Goal: Transaction & Acquisition: Purchase product/service

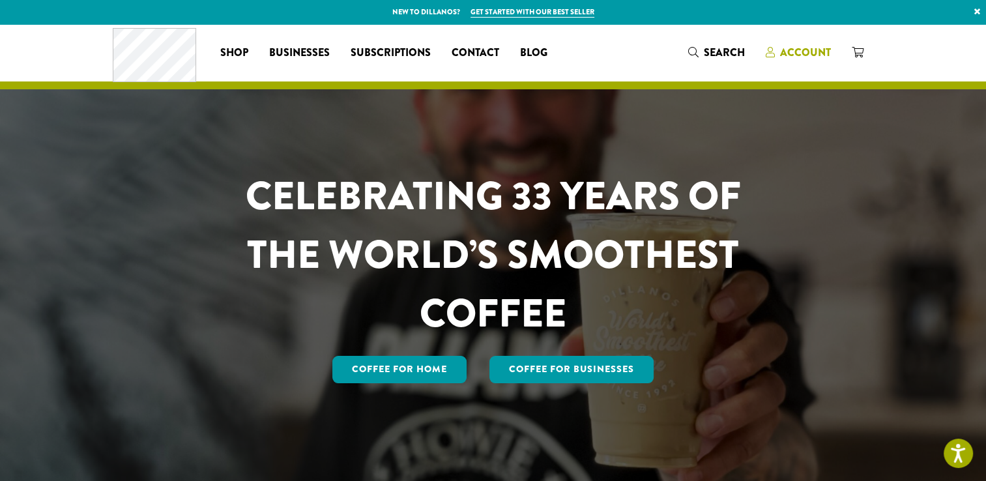
click at [803, 54] on span "Account" at bounding box center [805, 52] width 51 height 15
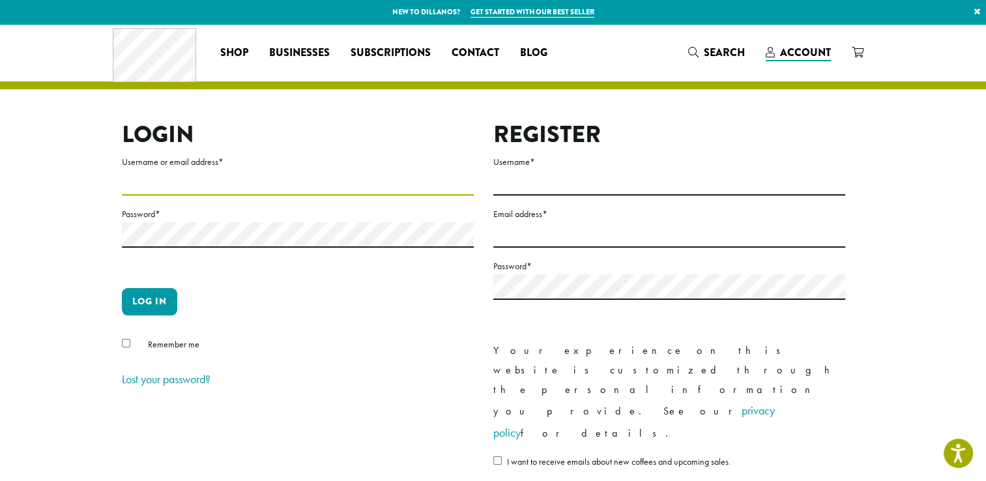
click at [208, 180] on input "Username or email address *" at bounding box center [298, 182] width 352 height 25
type input "**********"
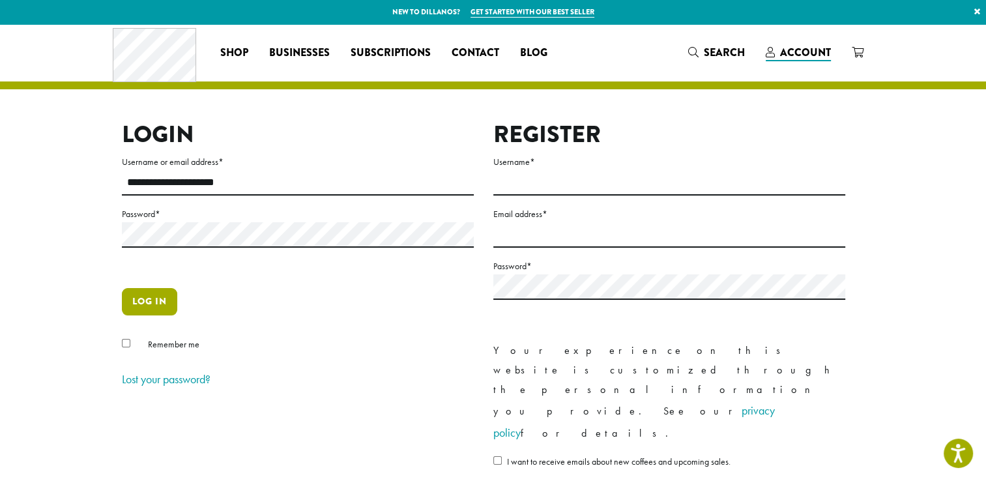
click at [152, 303] on button "Log in" at bounding box center [149, 301] width 55 height 27
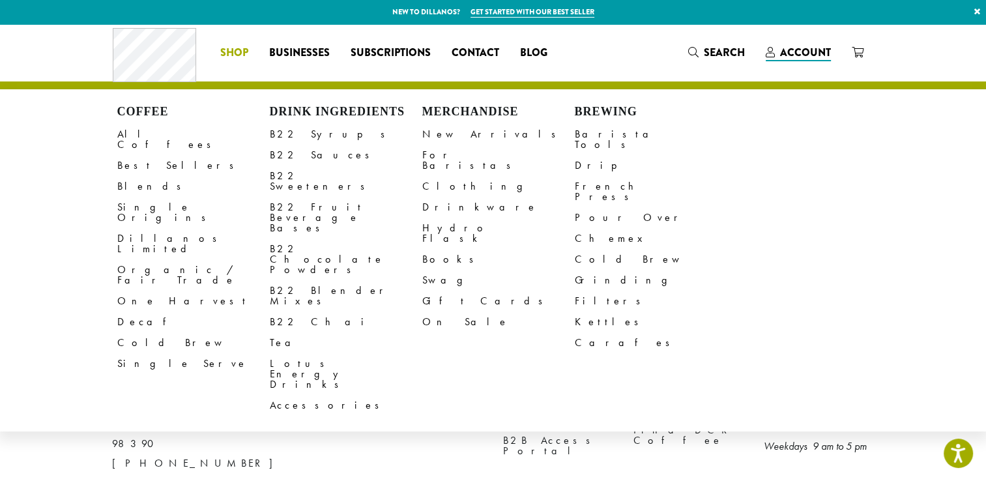
click at [227, 55] on span "Shop" at bounding box center [234, 53] width 28 height 16
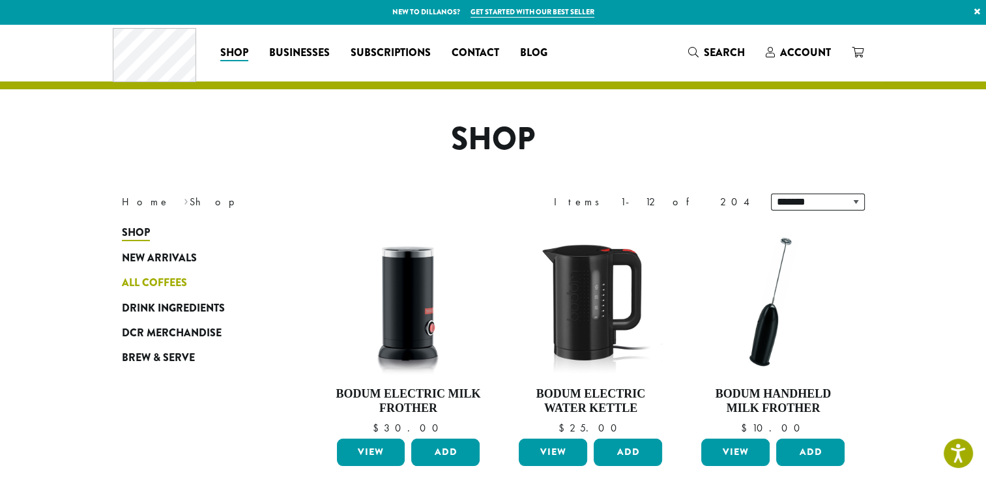
click at [167, 278] on span "All Coffees" at bounding box center [154, 283] width 65 height 16
drag, startPoint x: 951, startPoint y: 446, endPoint x: 923, endPoint y: 400, distance: 53.9
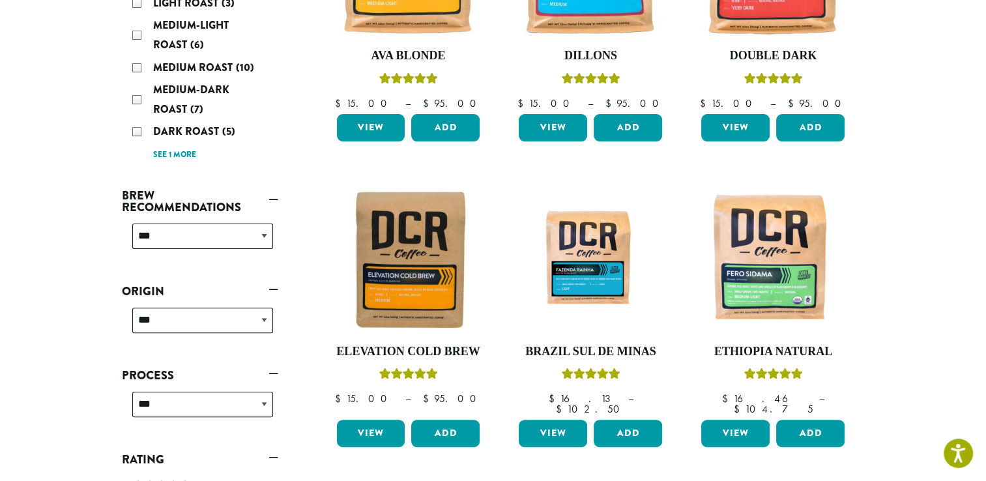
scroll to position [339, 0]
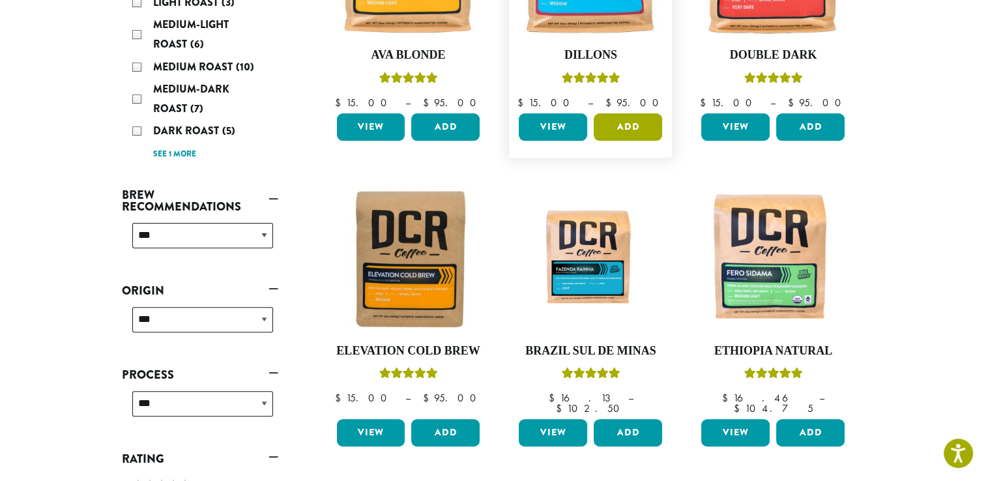
click at [631, 124] on button "Add" at bounding box center [628, 126] width 68 height 27
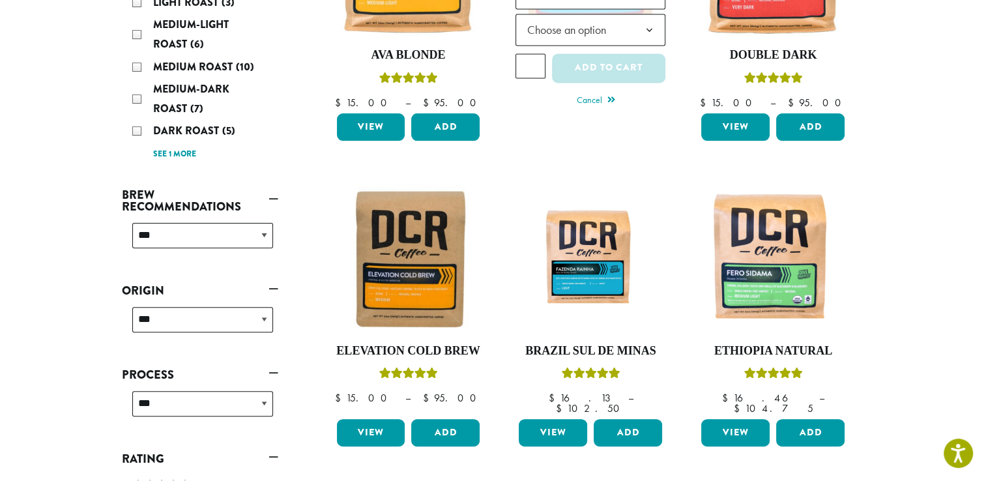
scroll to position [0, 0]
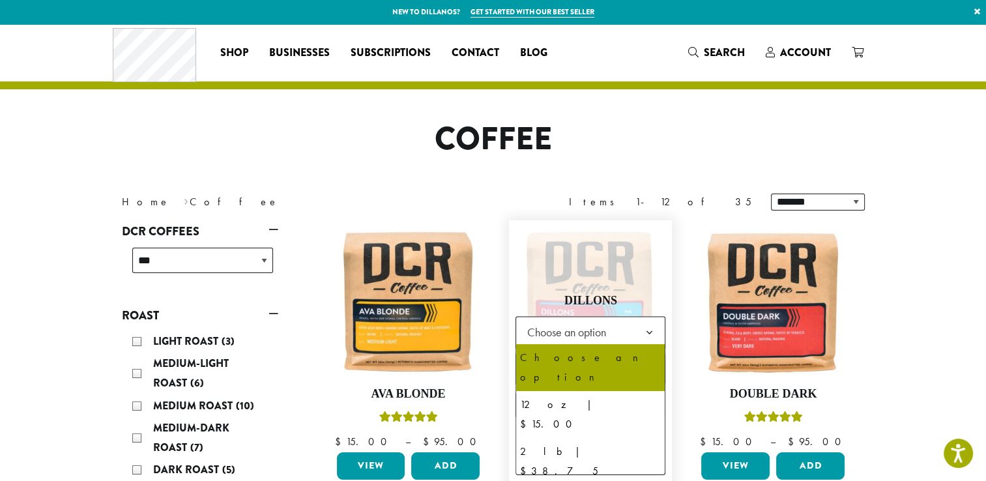
click at [653, 326] on b at bounding box center [649, 333] width 32 height 32
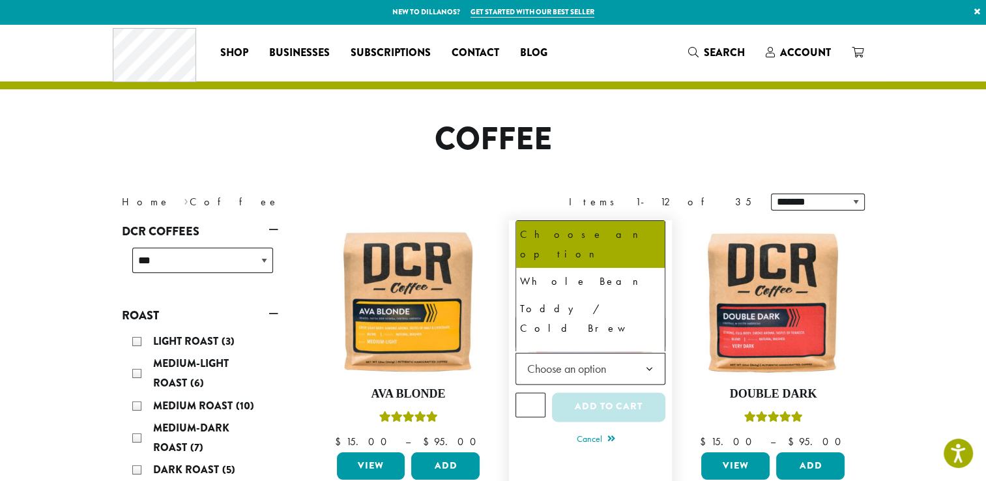
click at [624, 364] on span "Choose an option" at bounding box center [590, 368] width 150 height 32
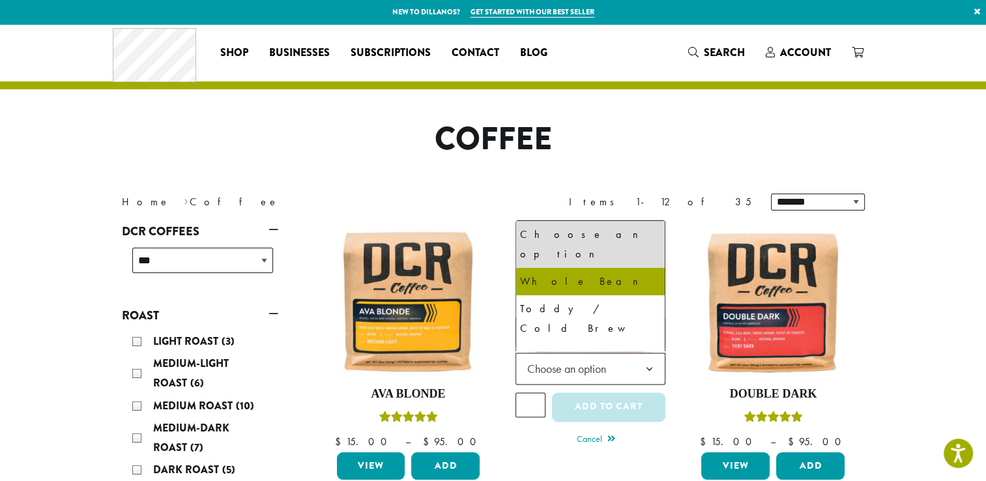
select select "**********"
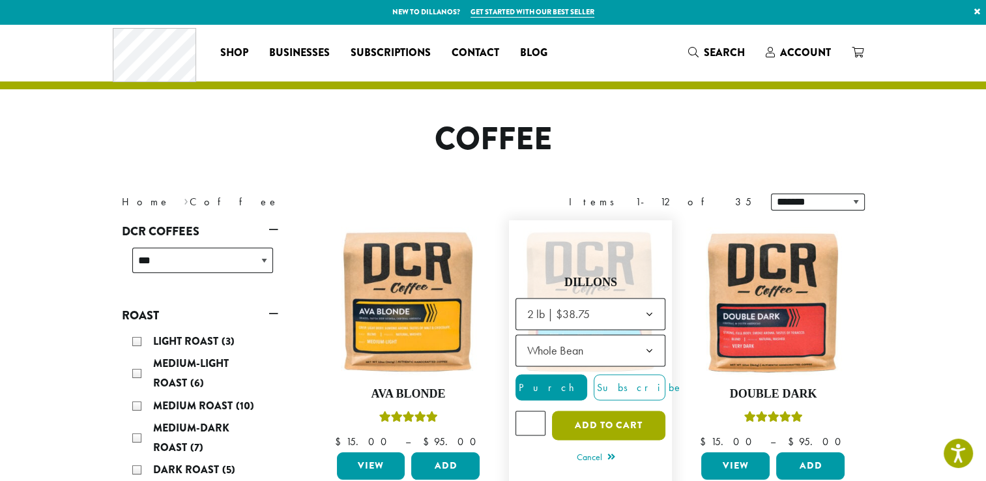
click at [616, 434] on button "Add to cart" at bounding box center [608, 424] width 113 height 29
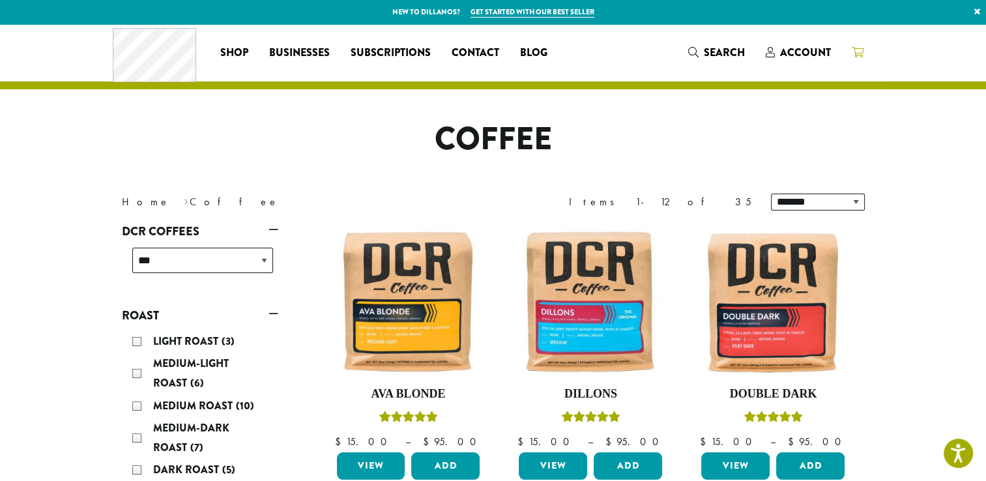
click at [863, 48] on icon at bounding box center [857, 52] width 12 height 10
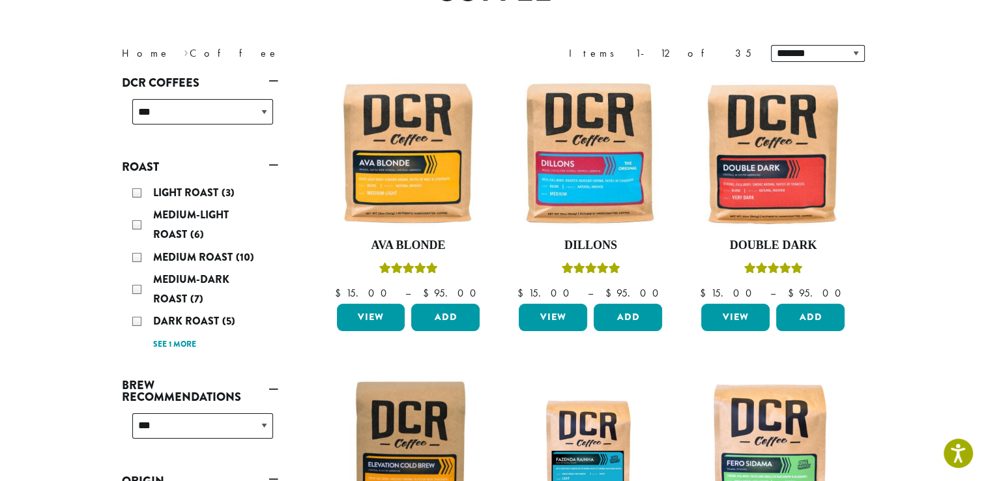
scroll to position [156, 0]
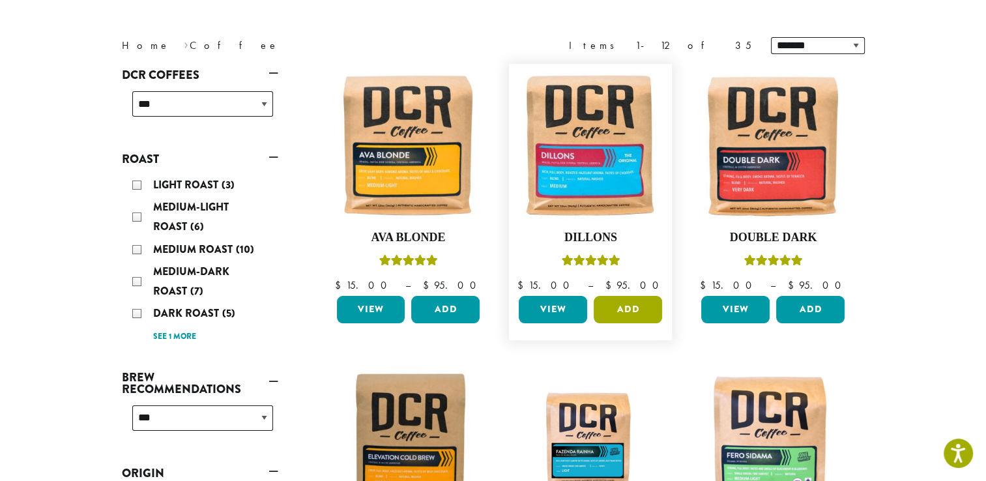
click at [623, 308] on button "Add" at bounding box center [628, 309] width 68 height 27
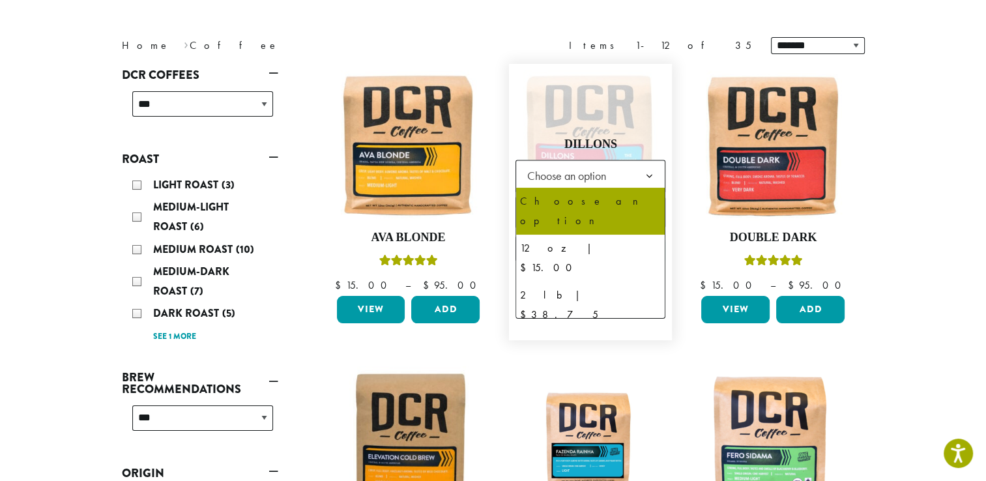
click at [638, 173] on b at bounding box center [649, 176] width 32 height 32
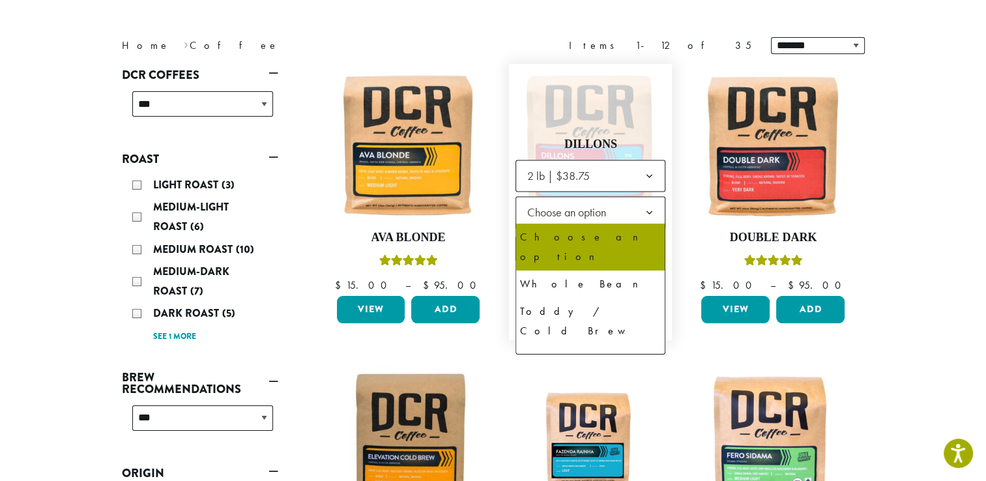
click at [614, 215] on span "Choose an option" at bounding box center [569, 211] width 97 height 25
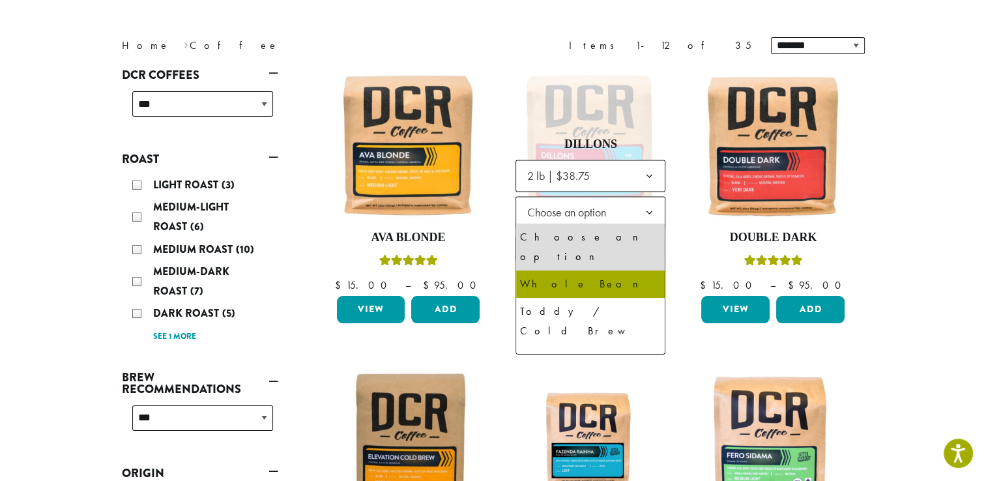
select select "**********"
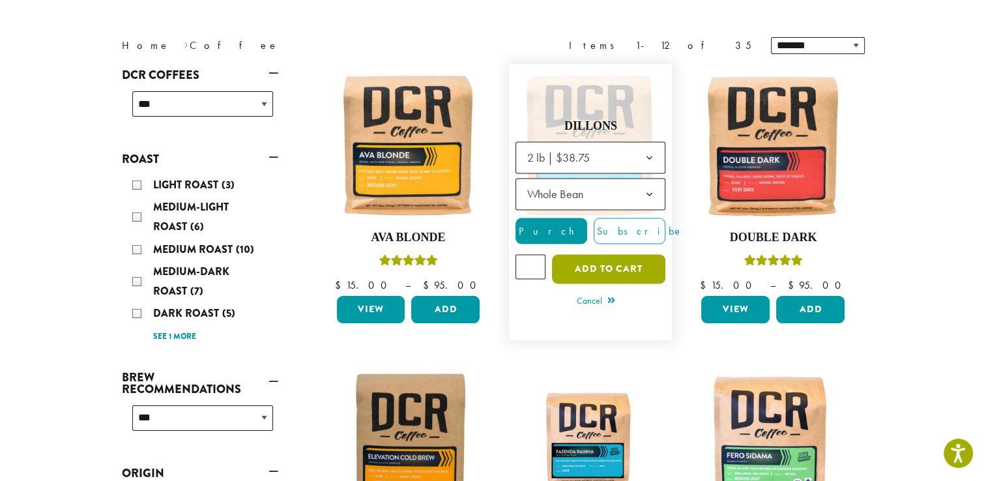
click at [625, 264] on button "Add to cart" at bounding box center [608, 268] width 113 height 29
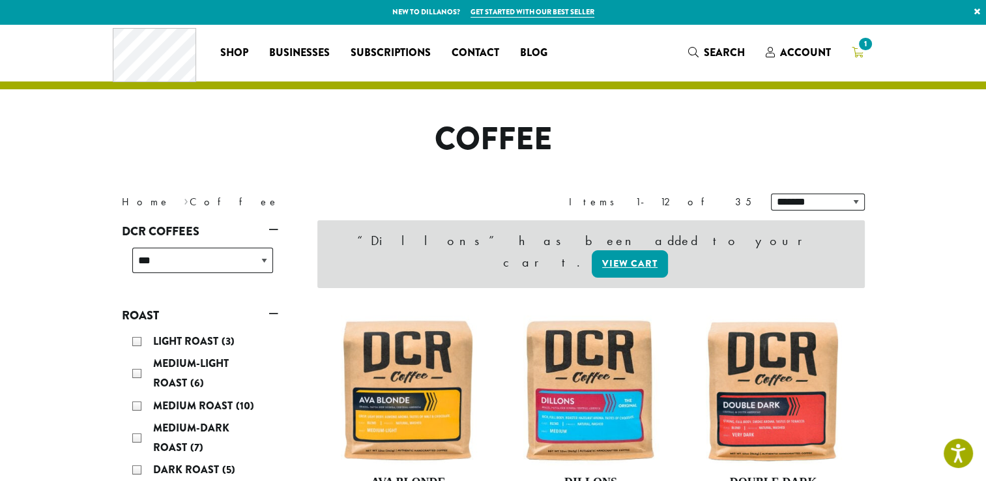
click at [863, 42] on span "1" at bounding box center [865, 44] width 18 height 18
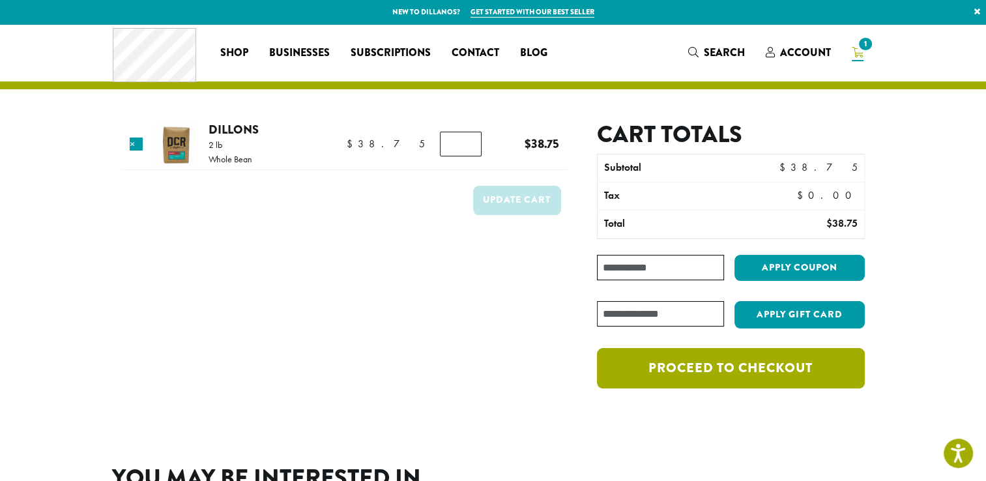
click at [746, 369] on link "Proceed to checkout" at bounding box center [730, 368] width 267 height 40
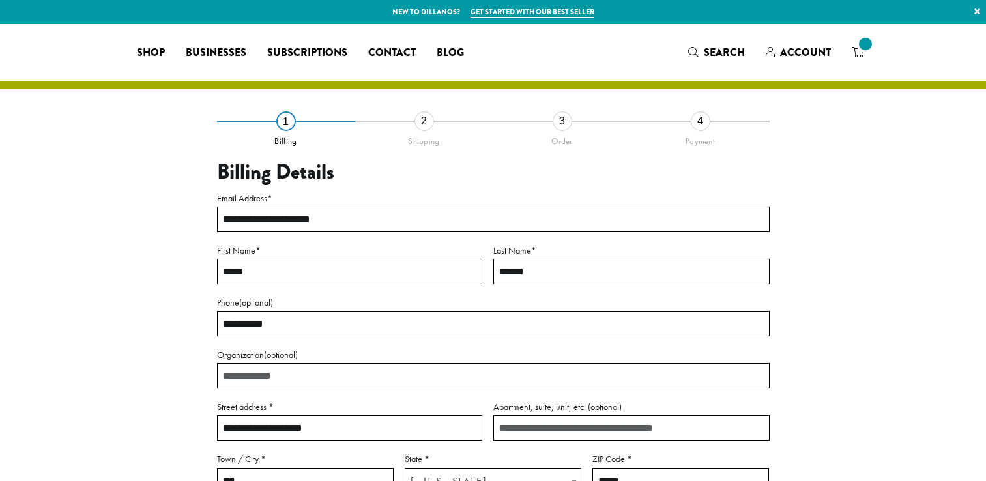
select select "**"
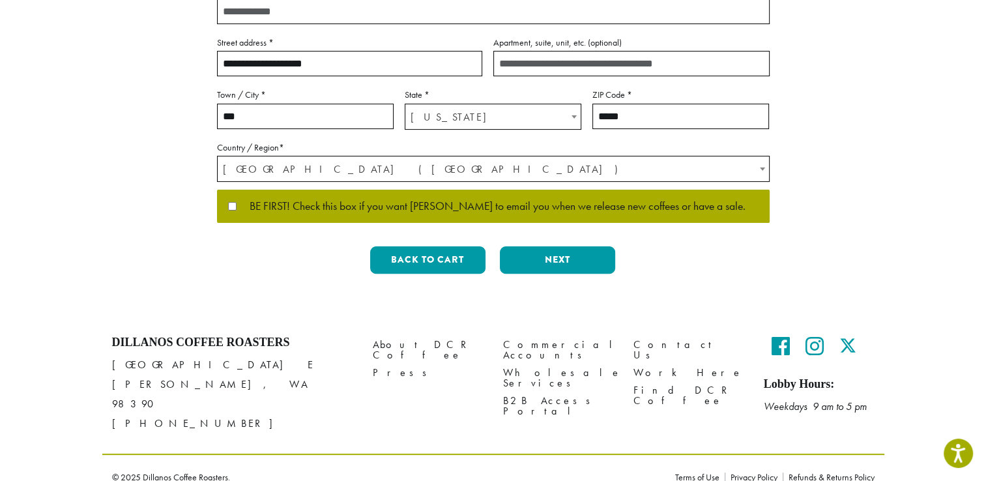
scroll to position [365, 0]
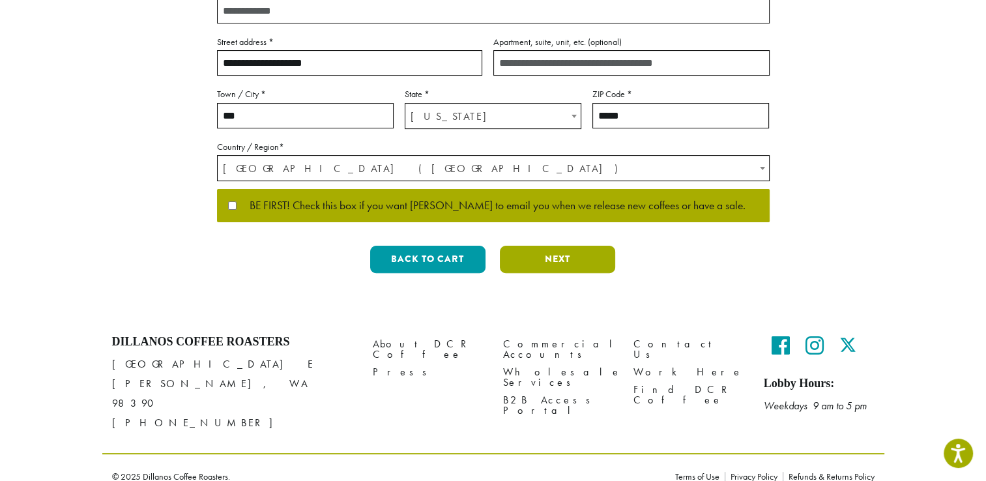
click at [547, 265] on button "Next" at bounding box center [557, 259] width 115 height 27
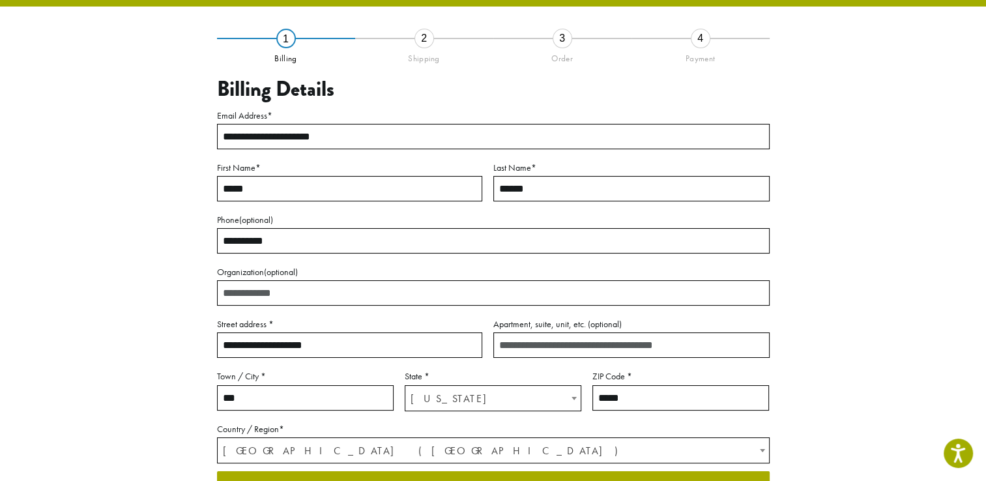
scroll to position [68, 0]
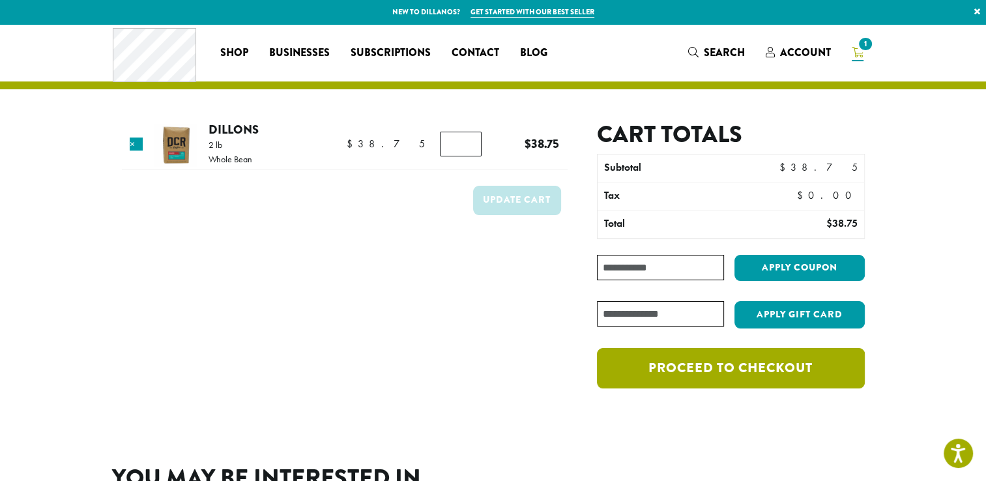
click at [670, 360] on link "Proceed to checkout" at bounding box center [730, 368] width 267 height 40
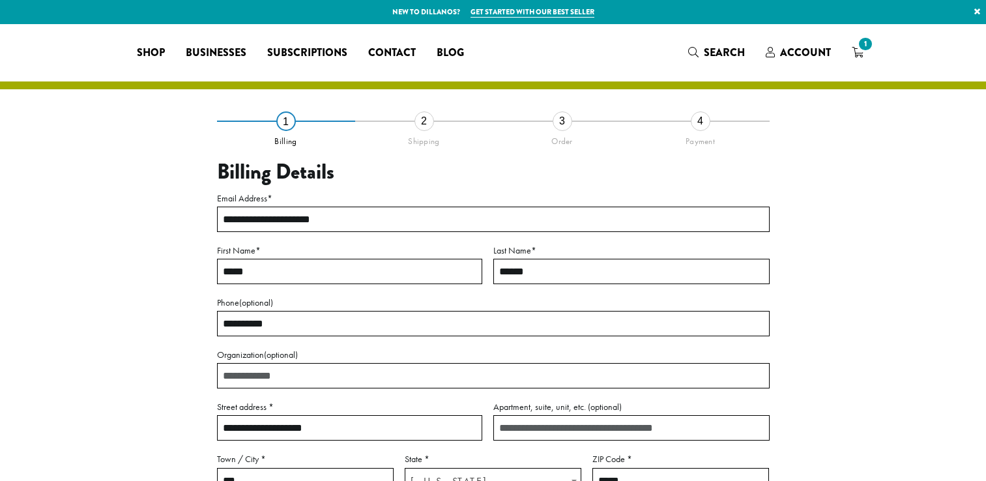
select select "**"
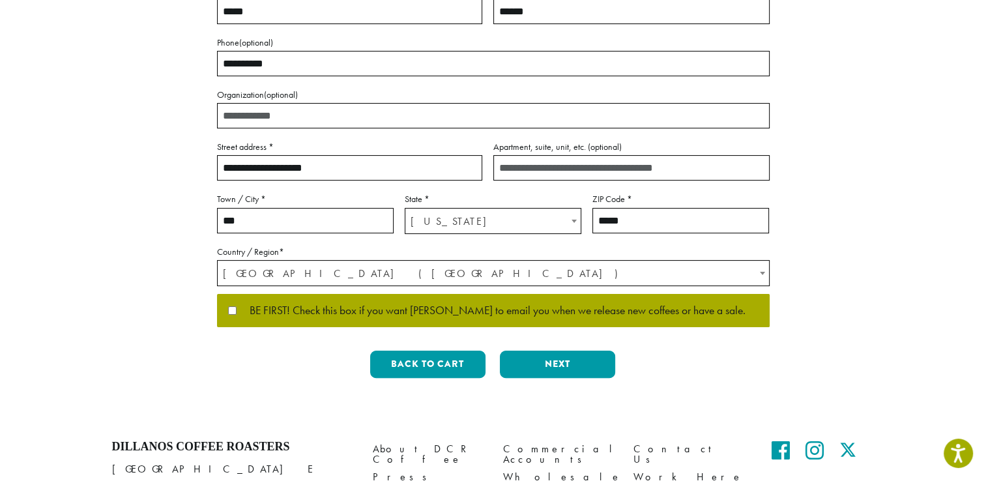
scroll to position [287, 0]
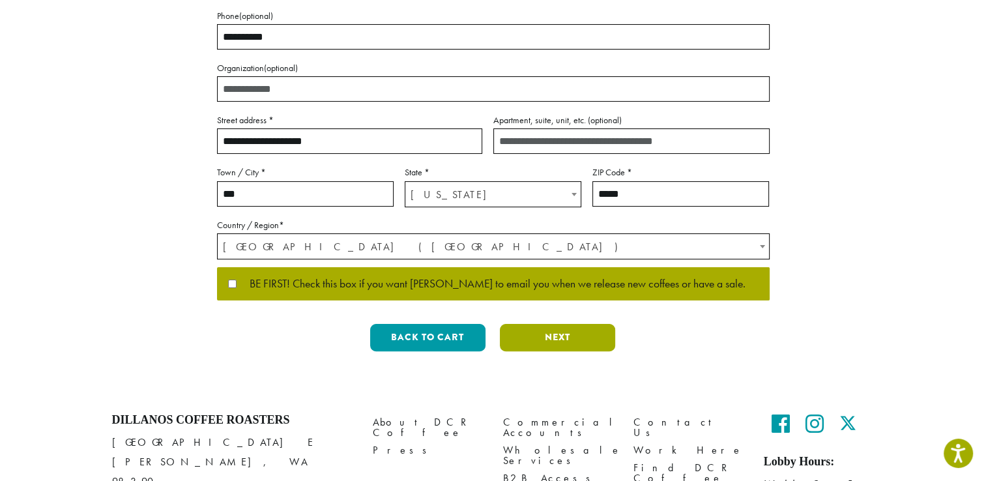
click at [558, 349] on button "Next" at bounding box center [557, 337] width 115 height 27
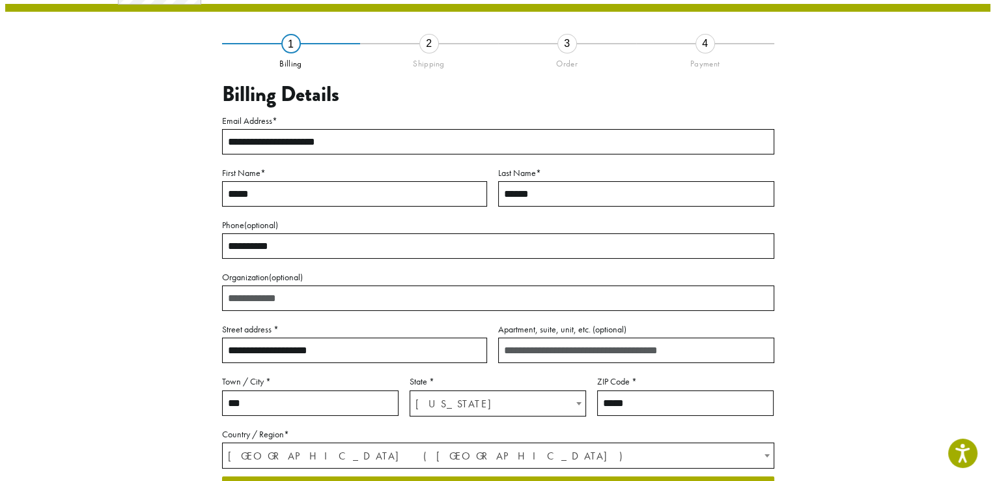
scroll to position [68, 0]
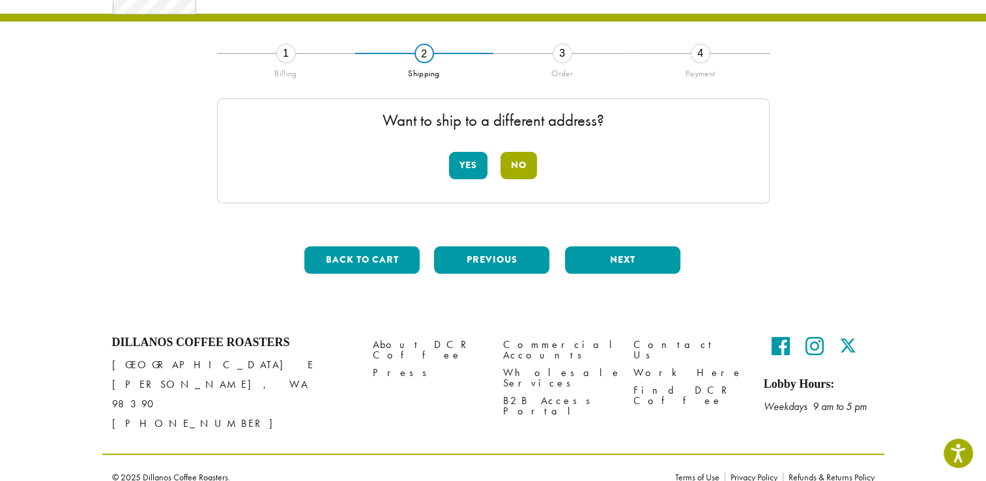
click at [521, 162] on button "No" at bounding box center [518, 165] width 36 height 27
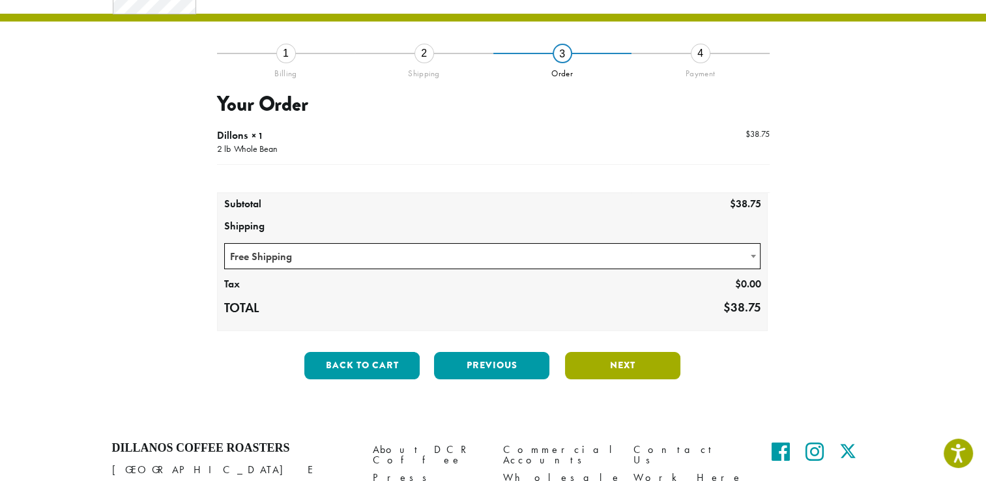
click at [641, 366] on button "Next" at bounding box center [622, 365] width 115 height 27
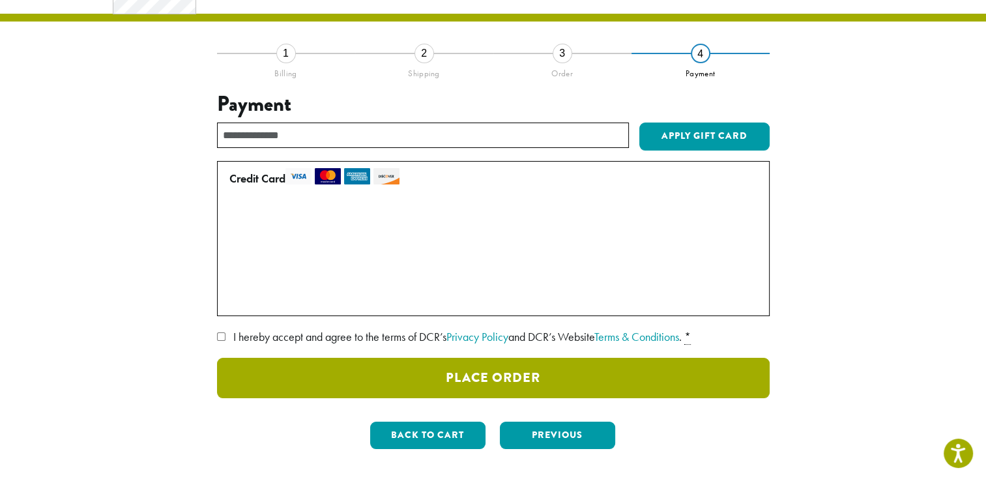
click at [529, 384] on button "Place Order" at bounding box center [493, 378] width 552 height 40
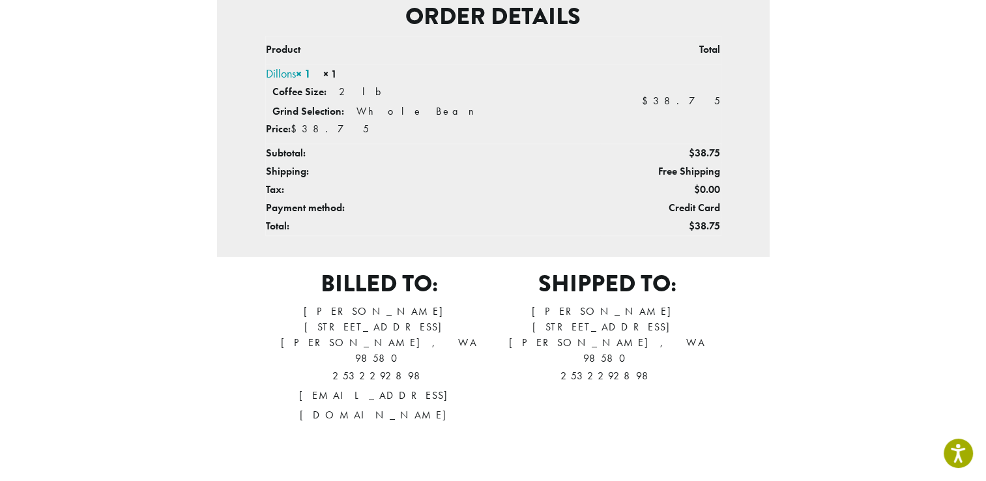
scroll to position [365, 0]
